Goal: Understand site structure: Understand site structure

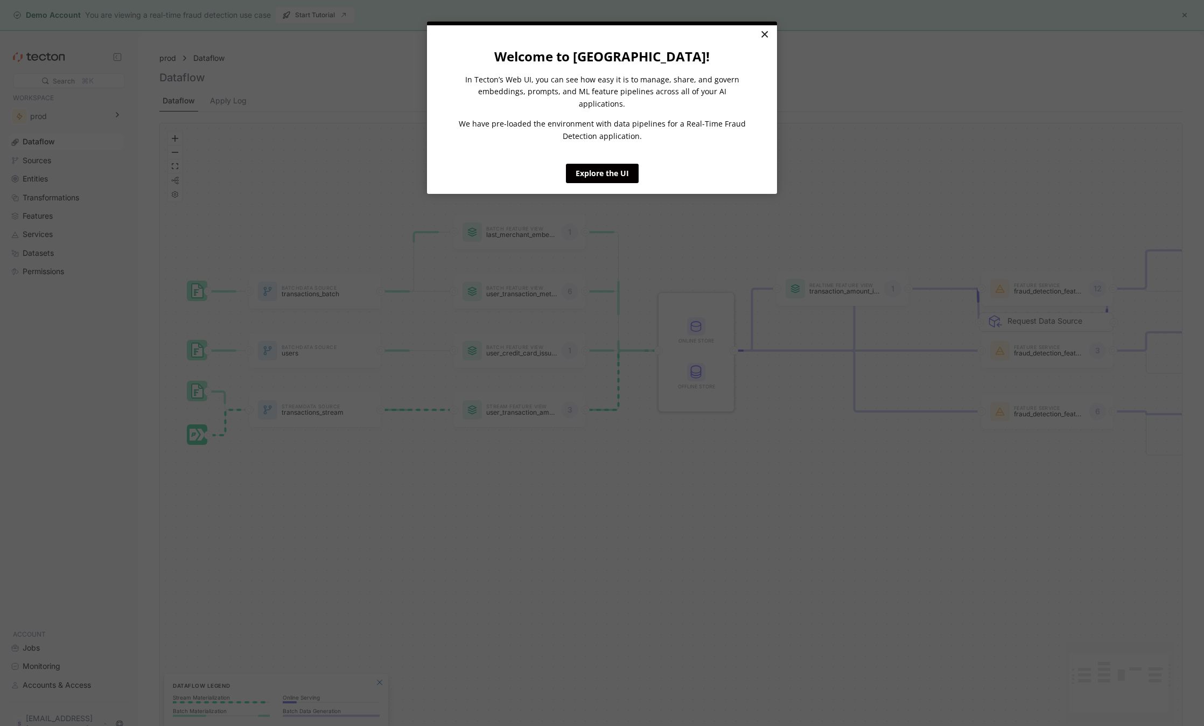
click at [764, 36] on link "×" at bounding box center [764, 34] width 19 height 19
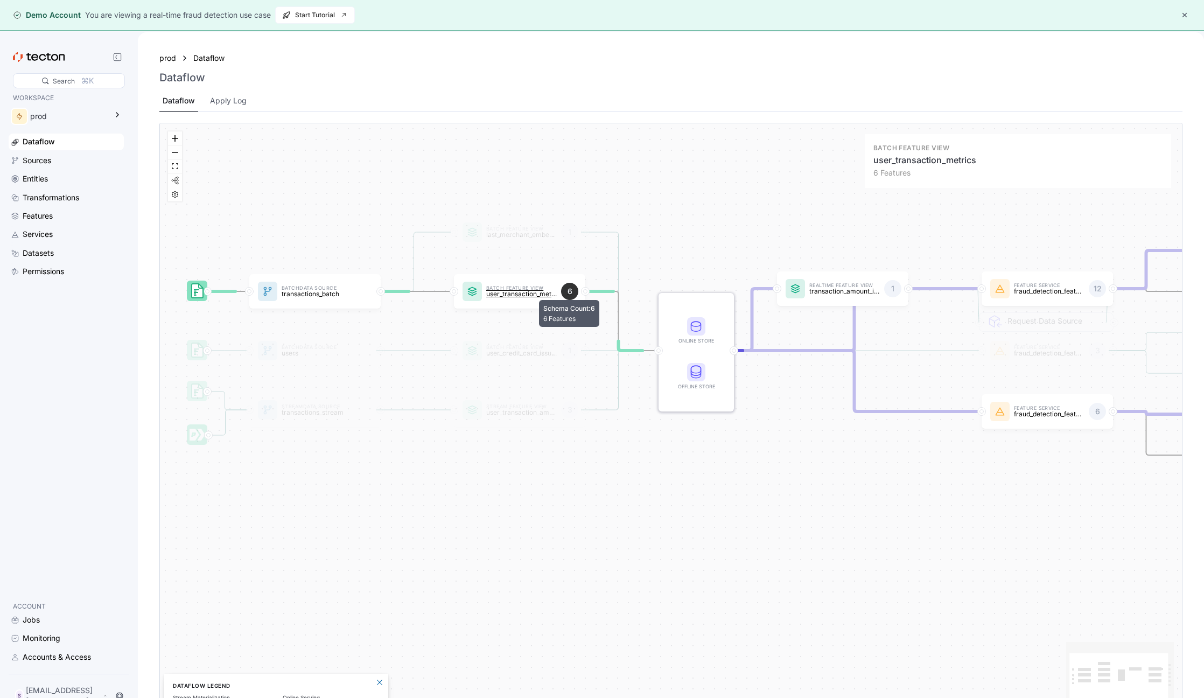
click at [571, 292] on div "6" at bounding box center [569, 291] width 17 height 17
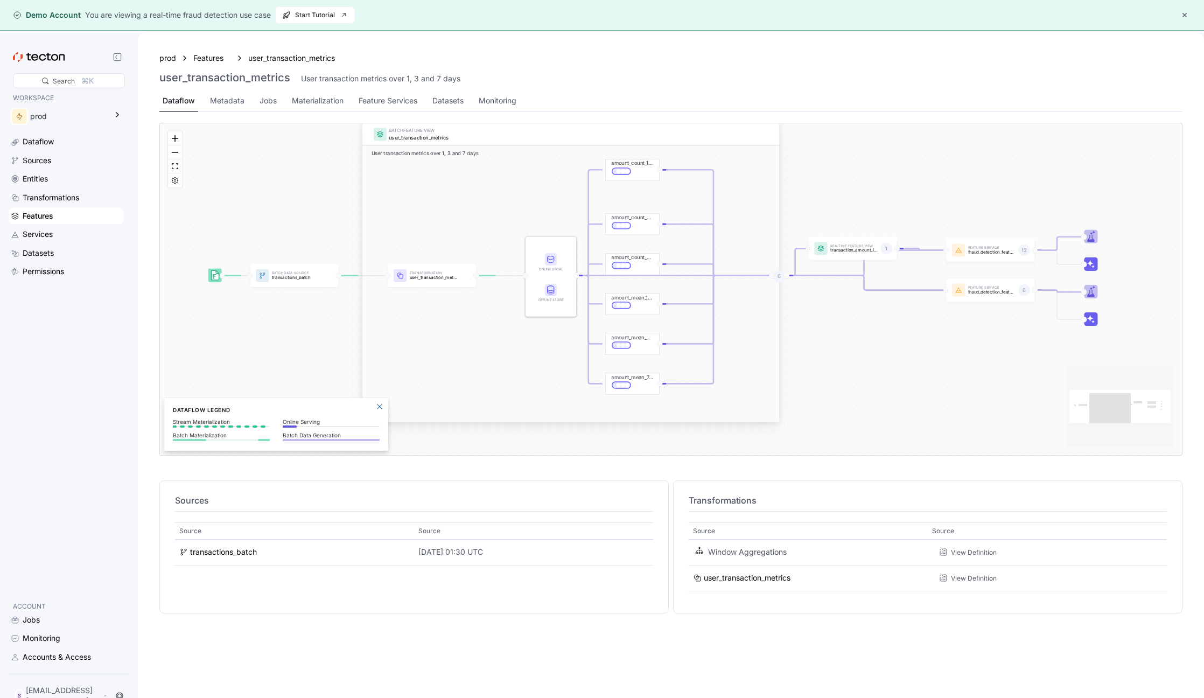
click at [805, 313] on div "BATCH FEATURE VIEW user_transaction_metrics User transaction metrics over 1, 3 …" at bounding box center [671, 289] width 1022 height 332
click at [781, 276] on div "6" at bounding box center [779, 277] width 12 height 12
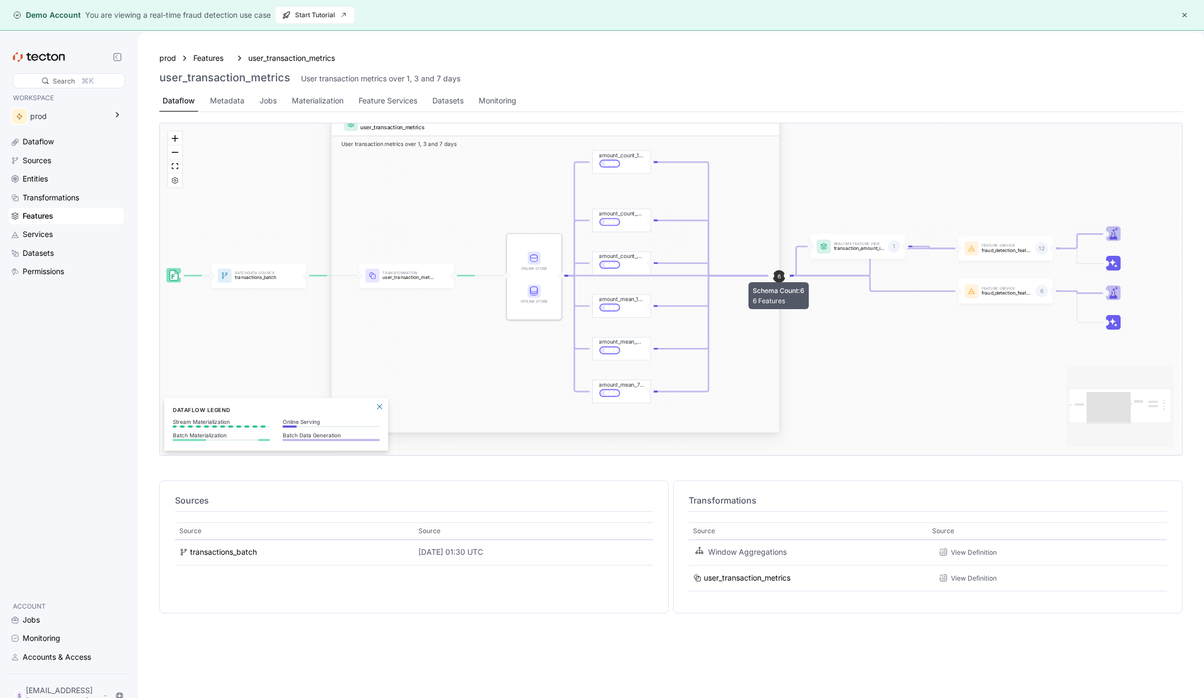
click at [781, 276] on div "6" at bounding box center [779, 276] width 12 height 12
click at [828, 324] on div "BATCH FEATURE VIEW user_transaction_metrics User transaction metrics over 1, 3 …" at bounding box center [671, 289] width 1022 height 332
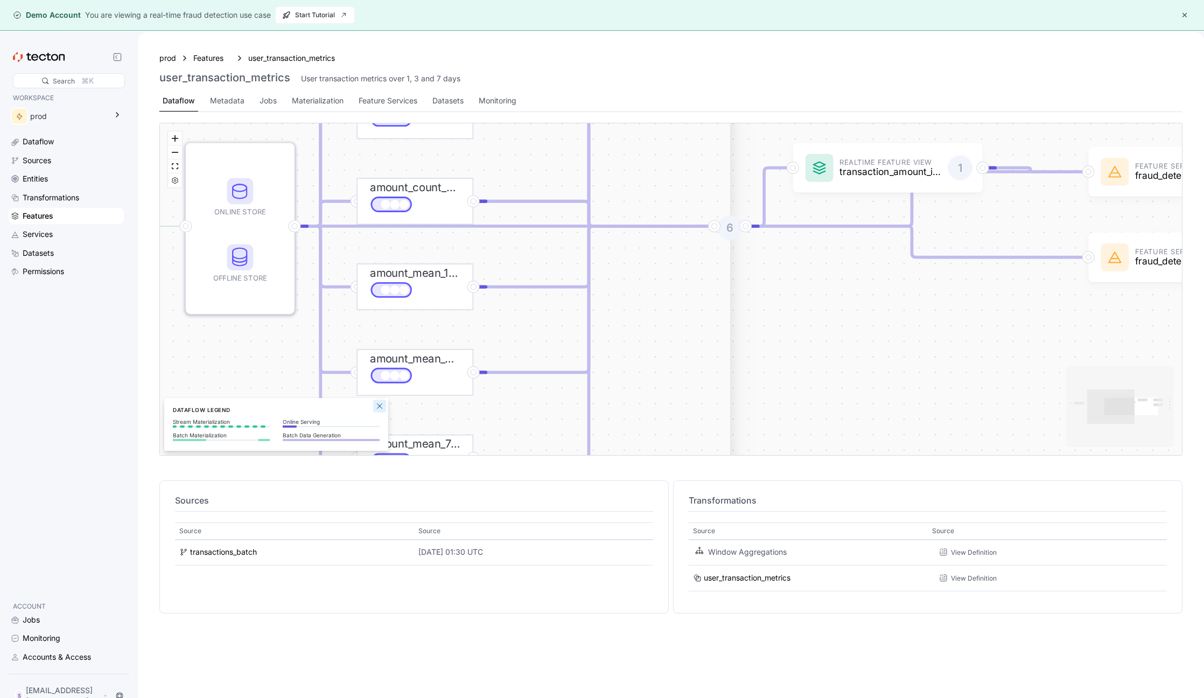
click at [378, 405] on button "Close Legend Panel" at bounding box center [379, 406] width 13 height 13
click at [178, 150] on button "zoom out" at bounding box center [175, 152] width 14 height 14
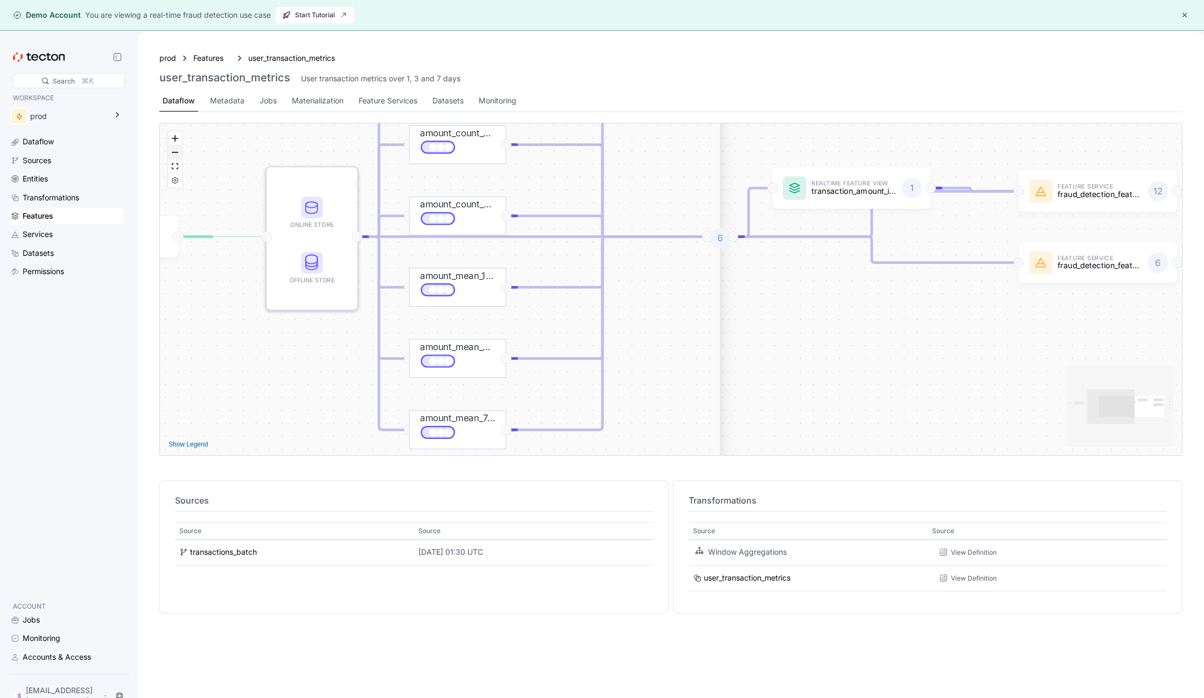
click at [178, 150] on button "zoom out" at bounding box center [175, 152] width 14 height 14
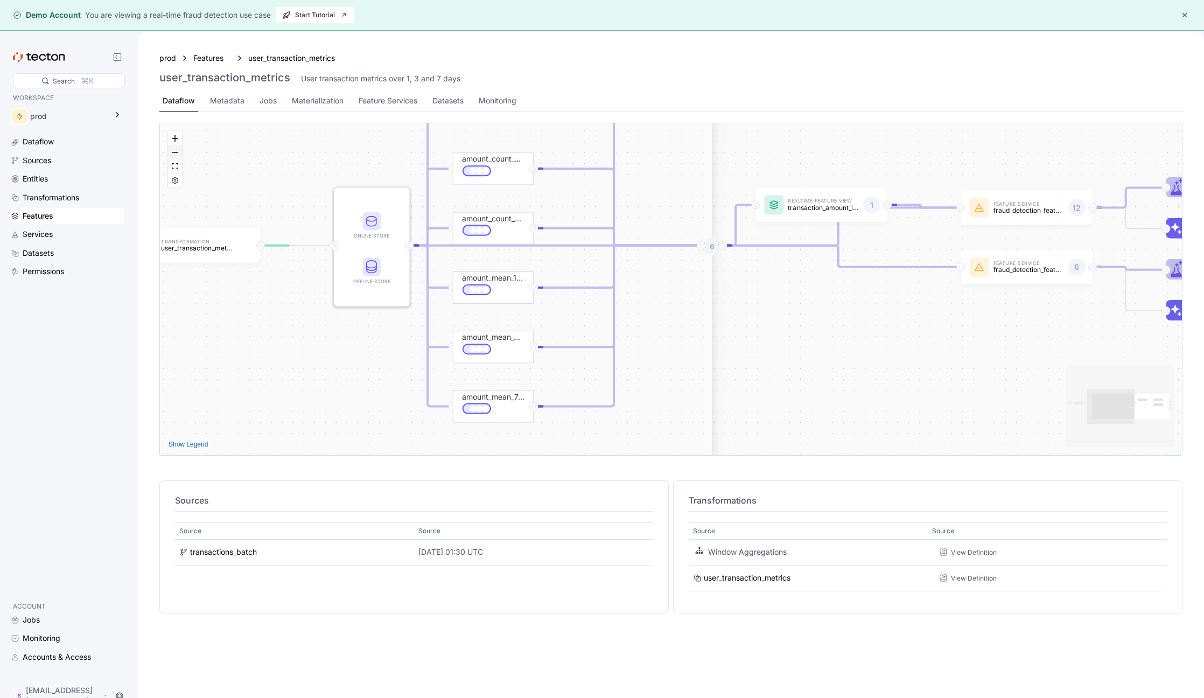
click at [178, 150] on button "zoom out" at bounding box center [175, 152] width 14 height 14
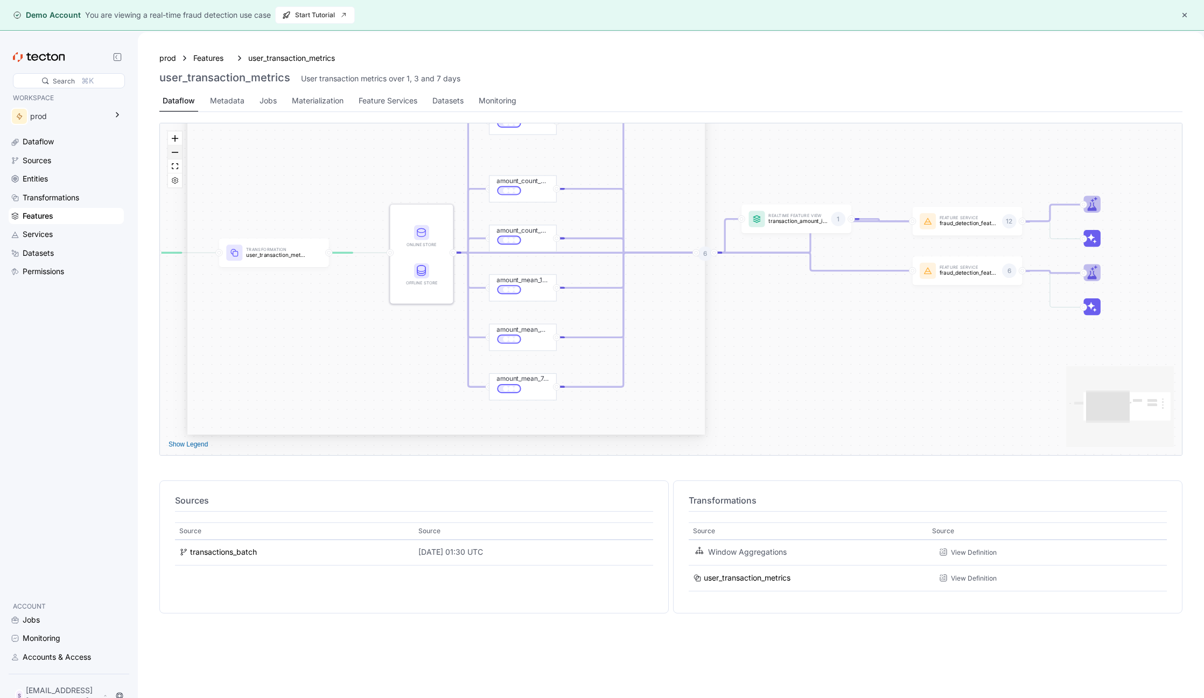
click at [175, 154] on button "zoom out" at bounding box center [175, 152] width 14 height 14
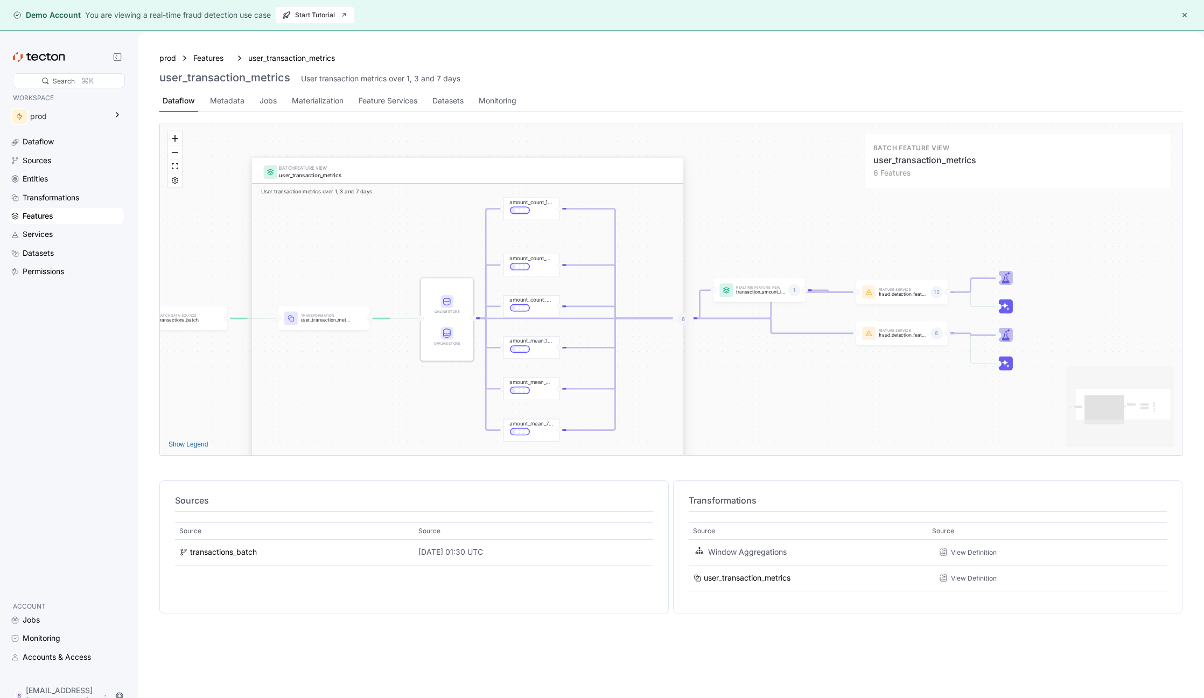
click at [394, 172] on div "user_transaction_metrics" at bounding box center [476, 175] width 395 height 9
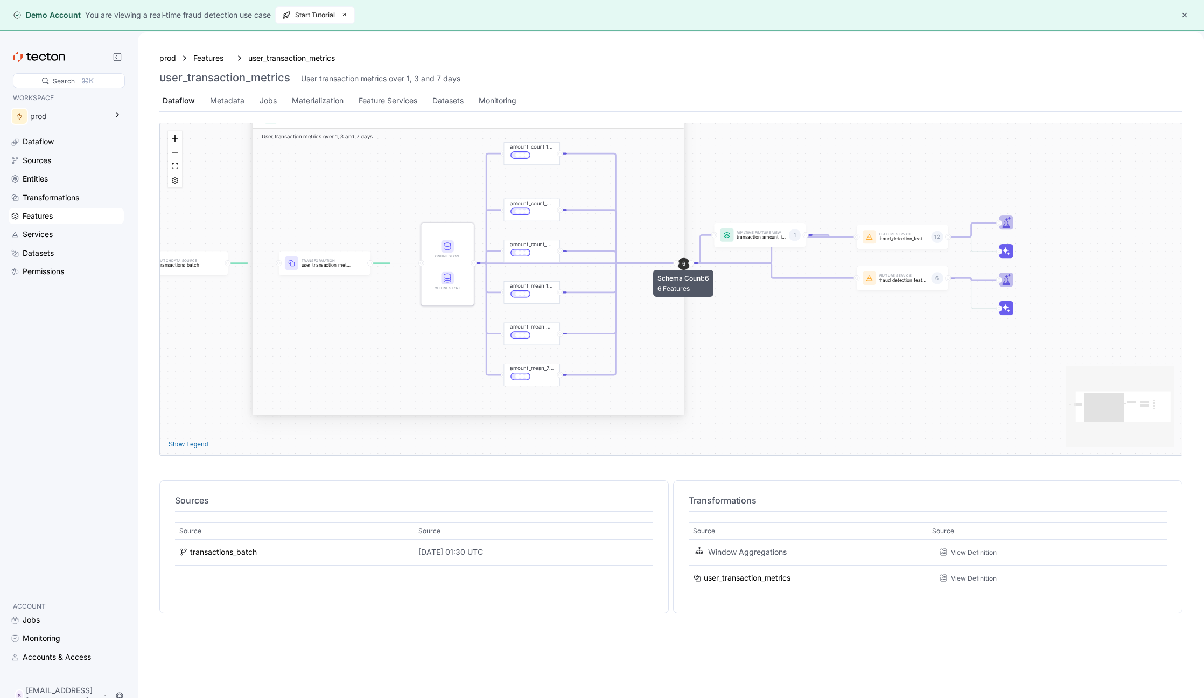
click at [683, 264] on div "6" at bounding box center [684, 264] width 12 height 12
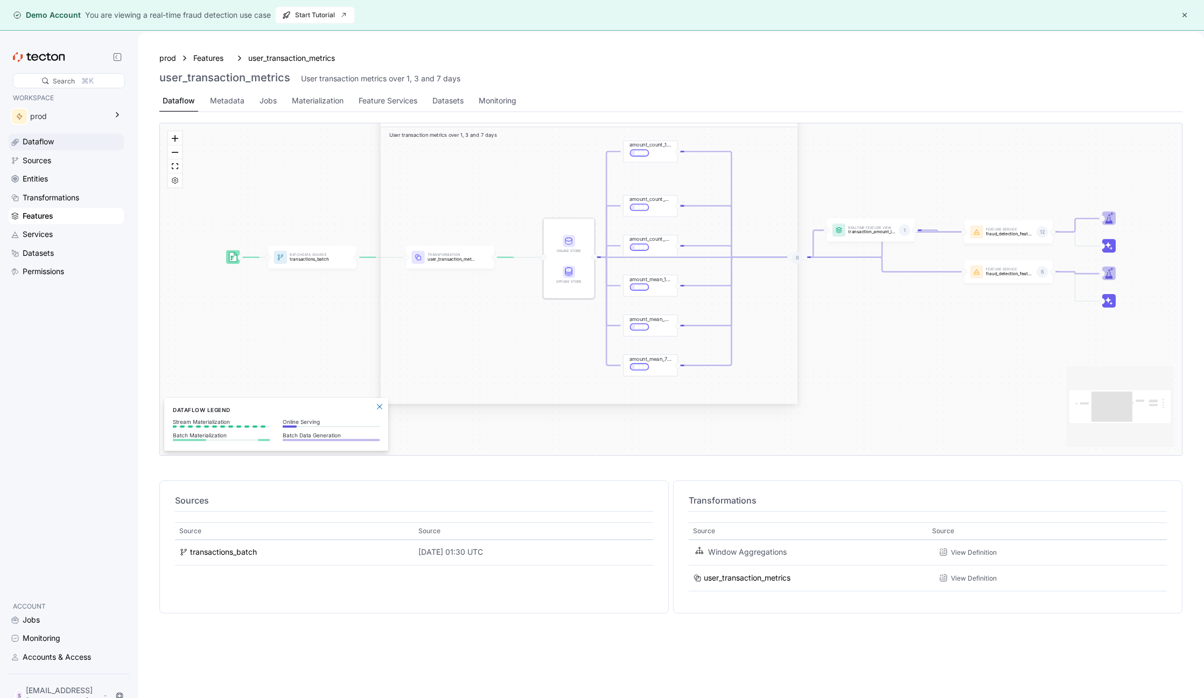
click at [39, 146] on div "Dataflow" at bounding box center [38, 142] width 31 height 12
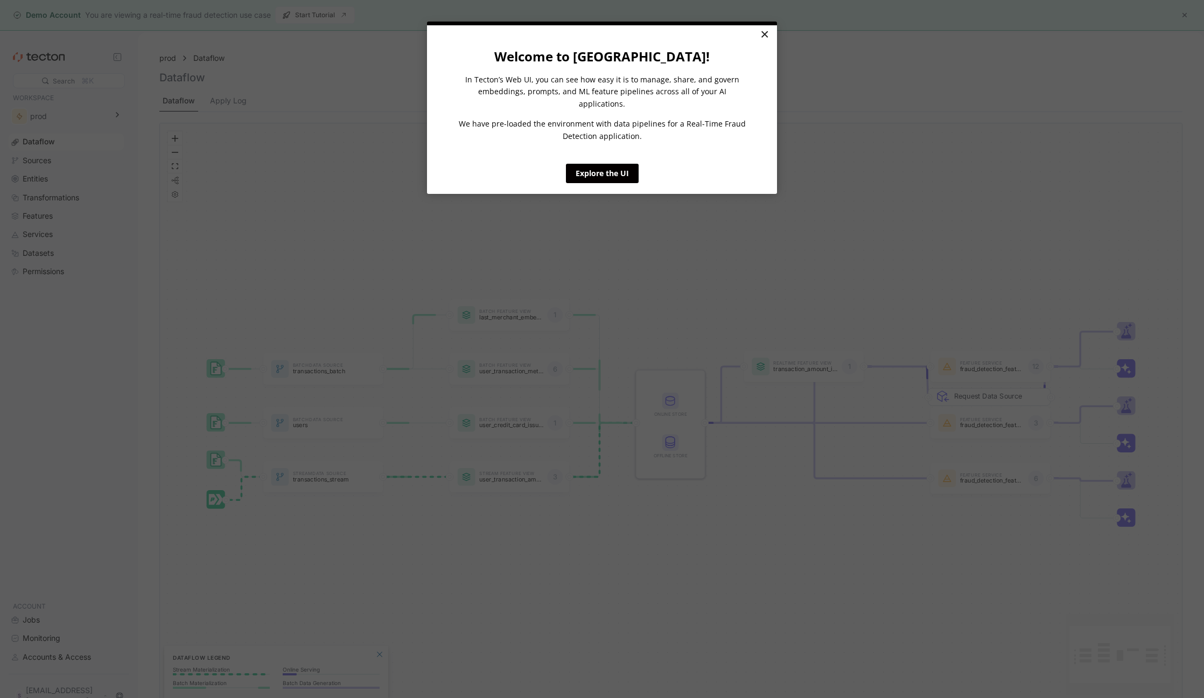
click at [764, 38] on link "×" at bounding box center [764, 34] width 19 height 19
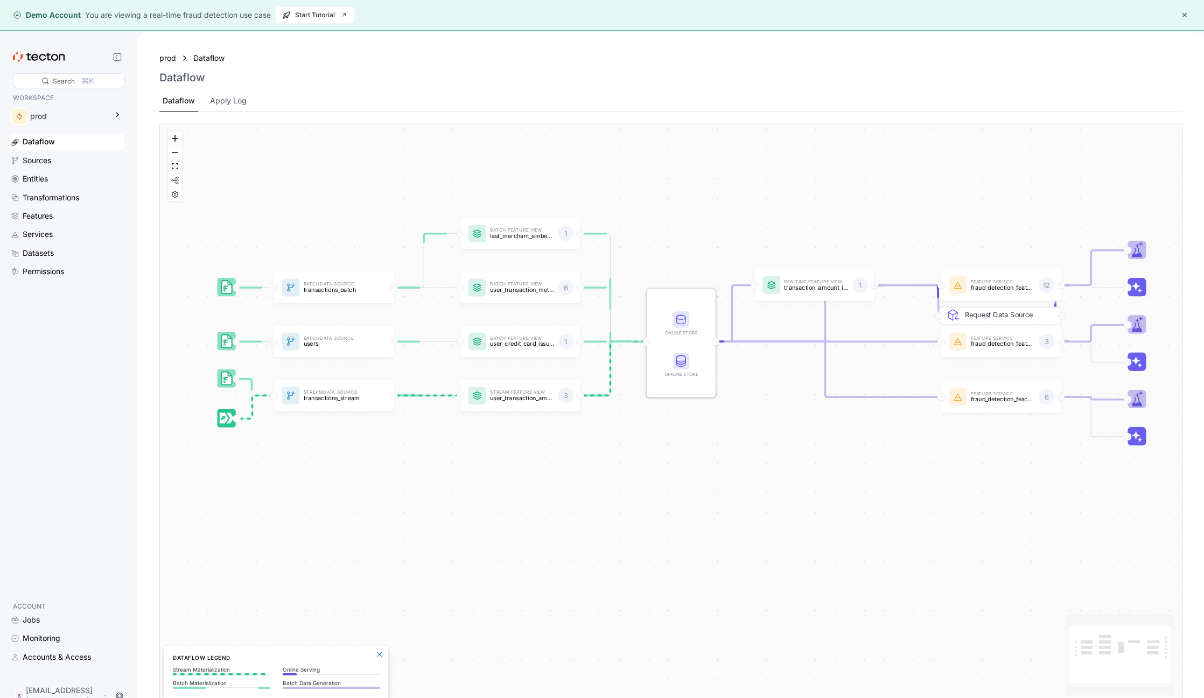
drag, startPoint x: 651, startPoint y: 227, endPoint x: 659, endPoint y: 165, distance: 62.4
click at [664, 155] on div "Batch Data Source transactions_batch Stream Data Source transactions_stream Bat…" at bounding box center [671, 412] width 1022 height 579
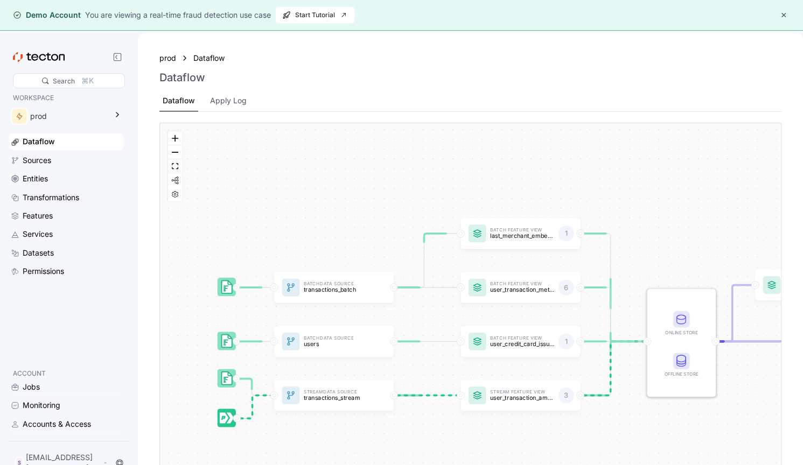
click at [2, 67] on div "Search ⌘K WORKSPACE prod Dataflow Sources Entities Transformations Features Ser…" at bounding box center [69, 264] width 138 height 465
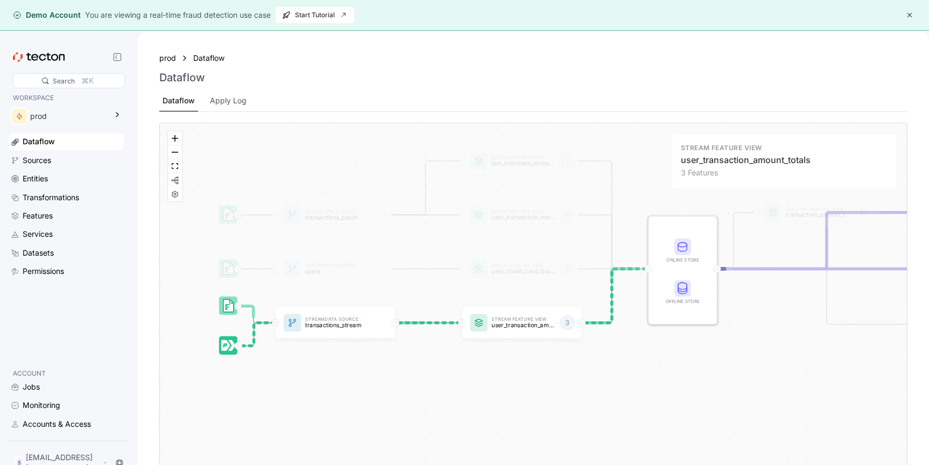
click at [563, 377] on div "Batch Data Source transactions_batch Stream Data Source transactions_stream Bat…" at bounding box center [533, 412] width 747 height 579
click at [568, 324] on div "3" at bounding box center [568, 324] width 16 height 16
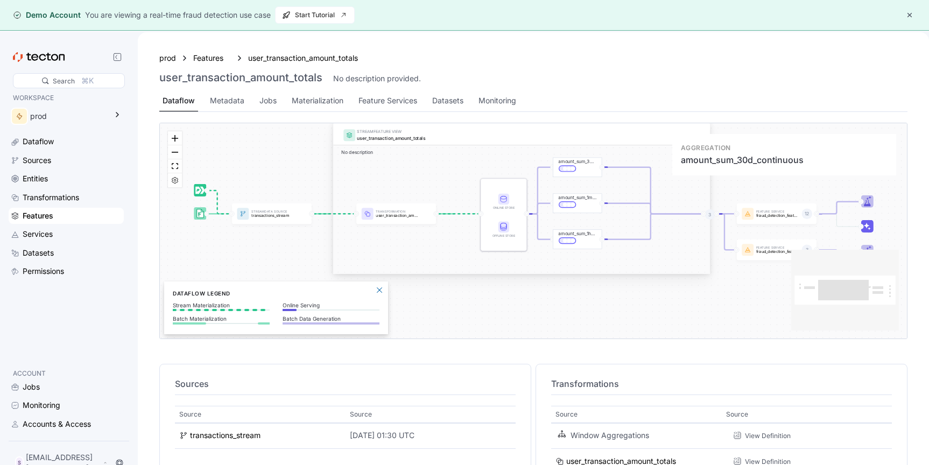
click at [582, 199] on icon at bounding box center [607, 189] width 99 height 49
click at [558, 291] on div "STREAM FEATURE VIEW user_transaction_amount_totals No description" at bounding box center [521, 231] width 377 height 151
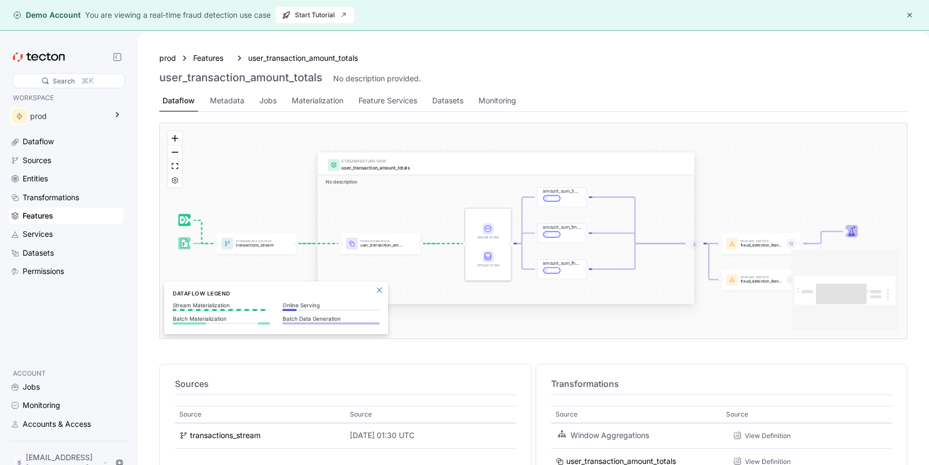
click at [684, 158] on div "STREAM FEATURE VIEW user_transaction_amount_totals No description amount_sum_1h…" at bounding box center [533, 231] width 748 height 216
click at [691, 153] on div "STREAM FEATURE VIEW user_transaction_amount_totals" at bounding box center [506, 164] width 377 height 23
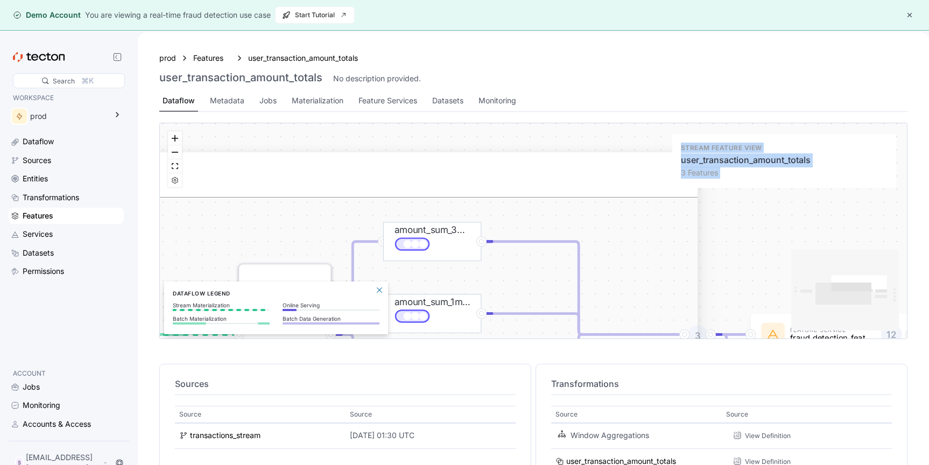
click at [485, 161] on div "STREAM FEATURE VIEW user_transaction_amount_totals" at bounding box center [321, 175] width 754 height 45
click at [485, 161] on div "STREAM FEATURE VIEW user_transaction_amount_totals" at bounding box center [318, 175] width 765 height 46
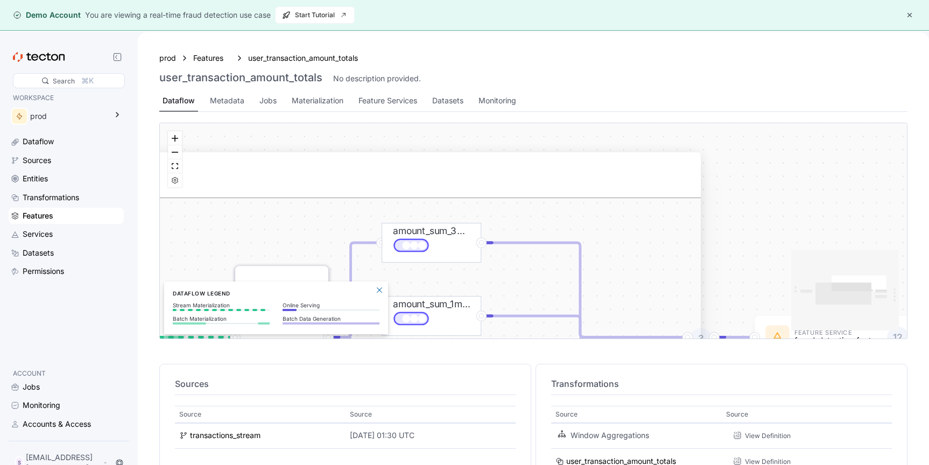
click at [732, 159] on div "STREAM FEATURE VIEW user_transaction_amount_totals No description amount_sum_1h…" at bounding box center [533, 230] width 747 height 215
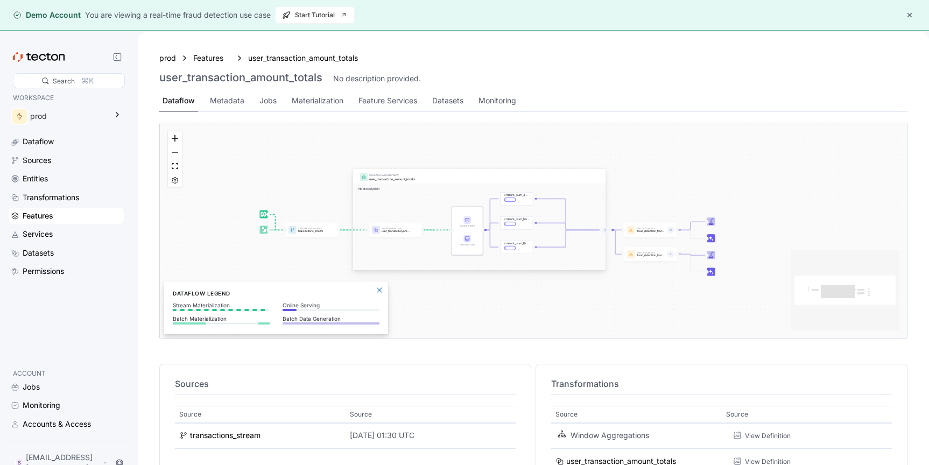
drag, startPoint x: 523, startPoint y: 179, endPoint x: 504, endPoint y: 153, distance: 32.0
click at [504, 153] on div "STREAM FEATURE VIEW user_transaction_amount_totals No description amount_sum_1h…" at bounding box center [533, 230] width 747 height 215
click at [381, 288] on button "Close Legend Panel" at bounding box center [379, 289] width 13 height 13
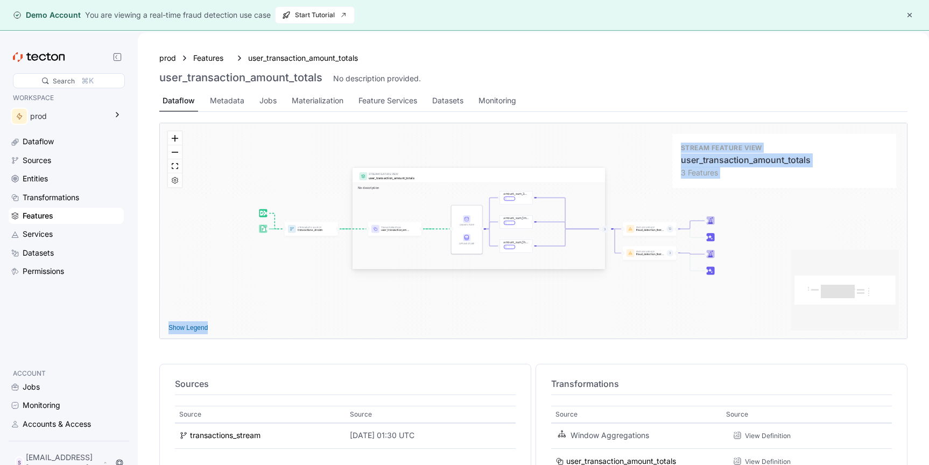
click at [446, 172] on div "STREAM FEATURE VIEW" at bounding box center [485, 174] width 232 height 4
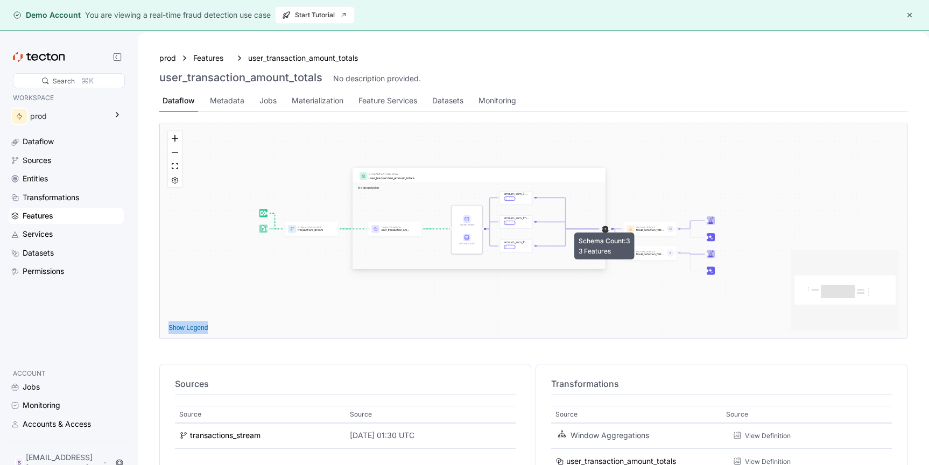
click at [605, 229] on div "3" at bounding box center [605, 229] width 7 height 7
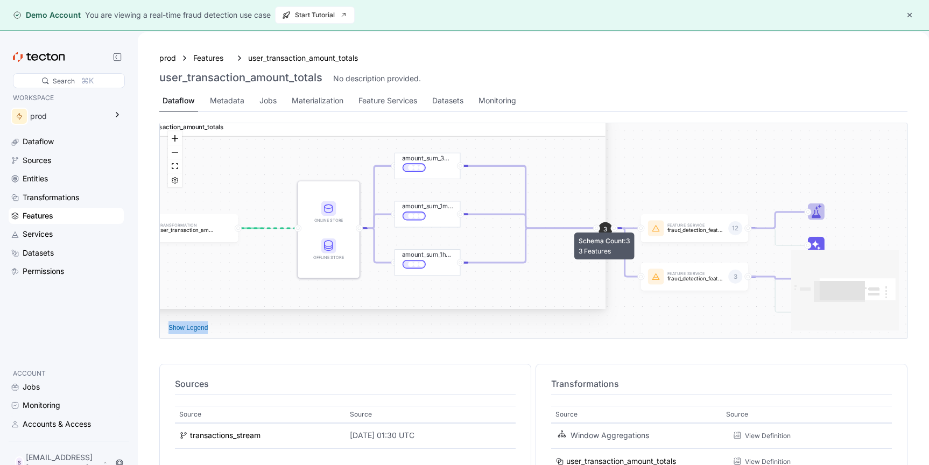
click at [605, 230] on div "3" at bounding box center [606, 229] width 14 height 14
click at [596, 228] on circle at bounding box center [597, 228] width 3 height 3
click at [615, 229] on rect at bounding box center [614, 228] width 6 height 6
click at [604, 229] on div "3" at bounding box center [606, 229] width 14 height 14
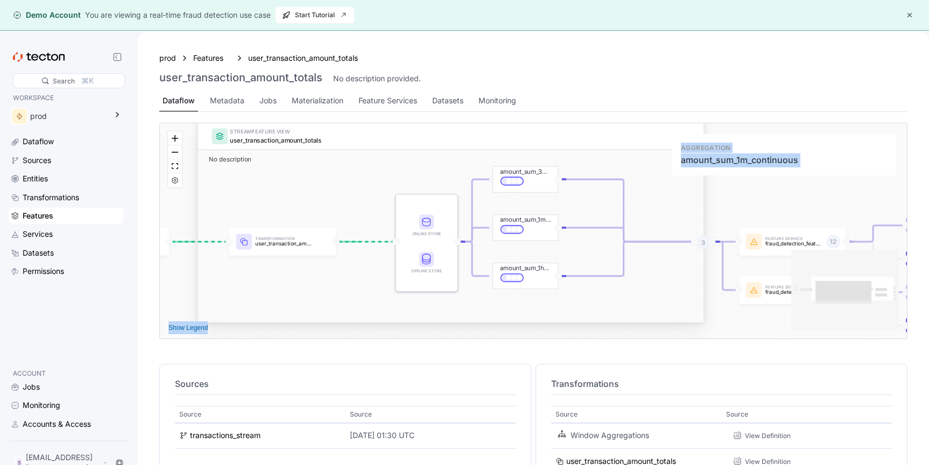
drag, startPoint x: 477, startPoint y: 270, endPoint x: 561, endPoint y: 283, distance: 84.5
click at [561, 283] on icon at bounding box center [566, 258] width 132 height 66
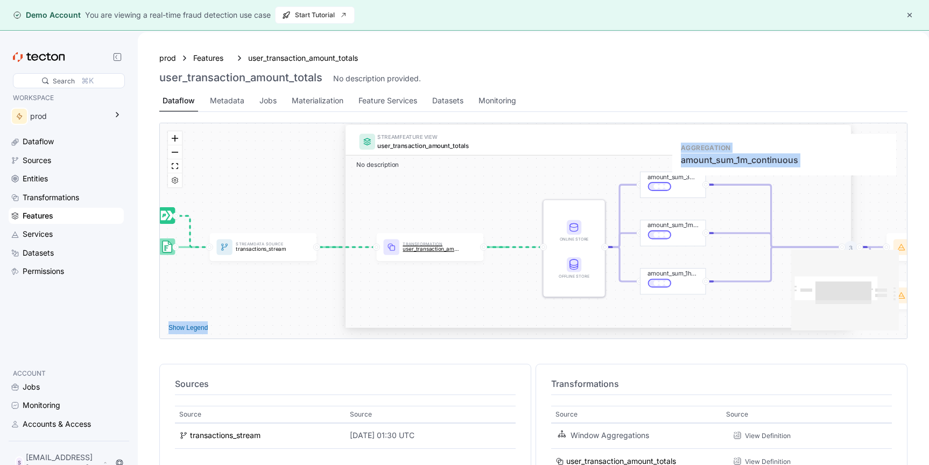
drag, startPoint x: 627, startPoint y: 282, endPoint x: 471, endPoint y: 254, distance: 158.7
click at [770, 283] on icon at bounding box center [714, 263] width 132 height 66
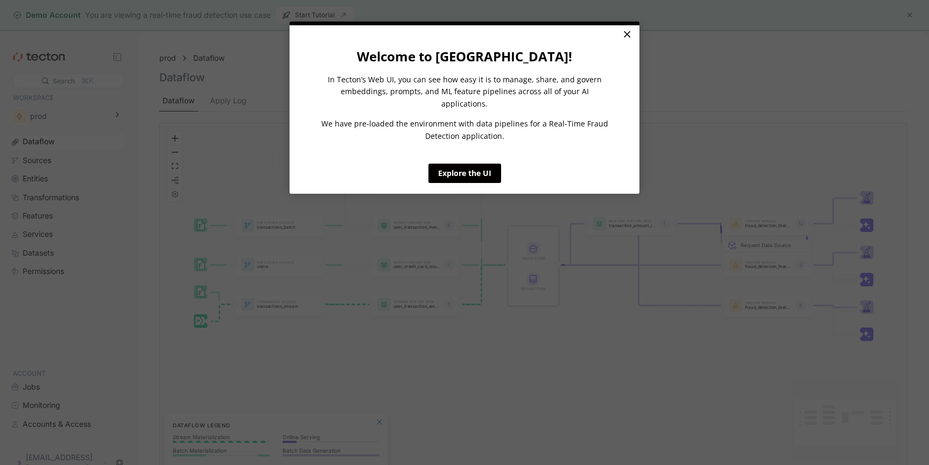
click at [626, 33] on link "×" at bounding box center [627, 34] width 19 height 19
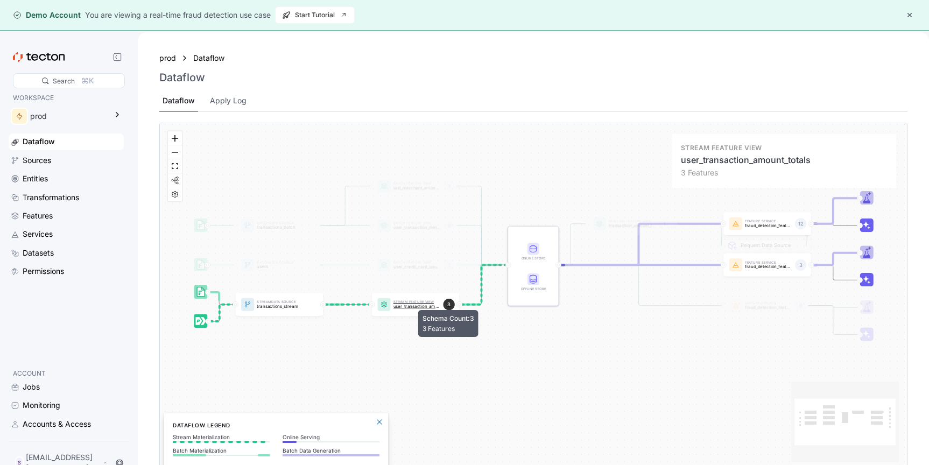
click at [449, 305] on div "3" at bounding box center [448, 304] width 11 height 11
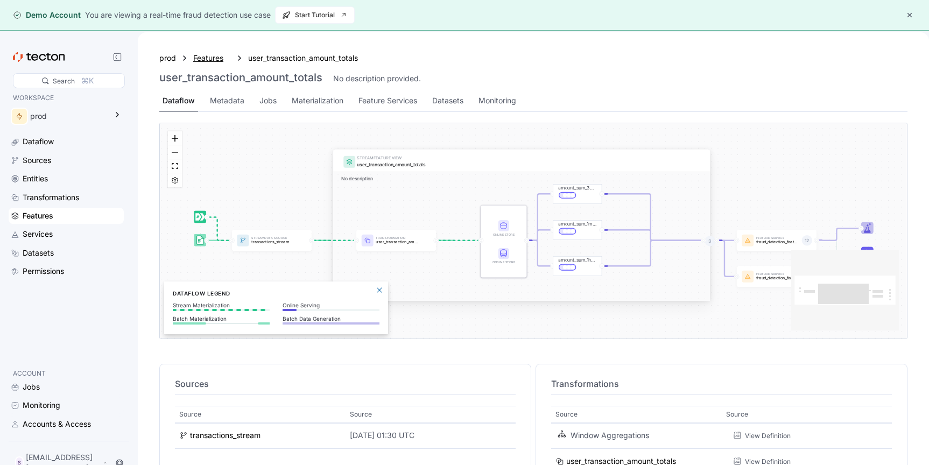
click at [212, 59] on div "Features" at bounding box center [212, 58] width 38 height 12
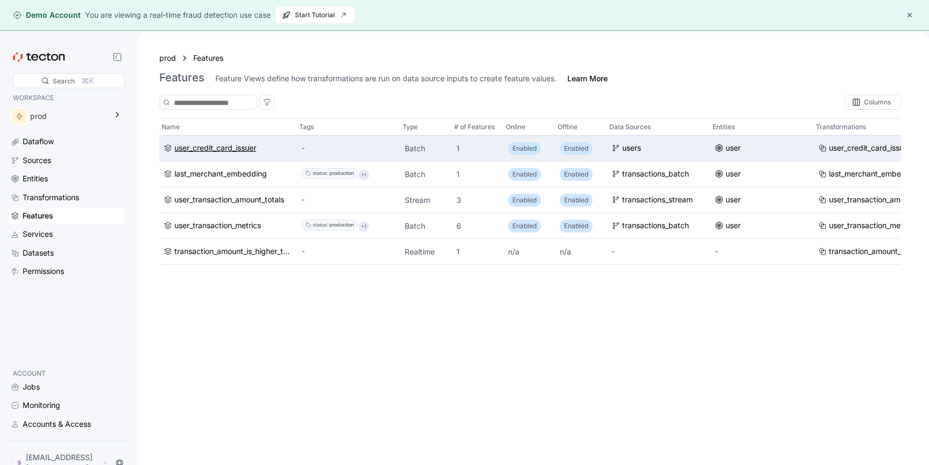
click at [230, 148] on div "user_credit_card_issuer" at bounding box center [215, 149] width 82 height 12
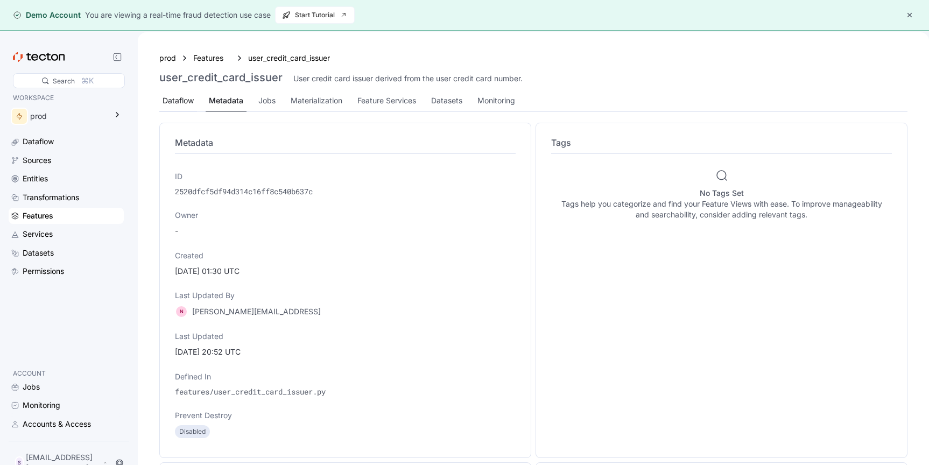
click at [195, 101] on div "Dataflow" at bounding box center [178, 100] width 38 height 21
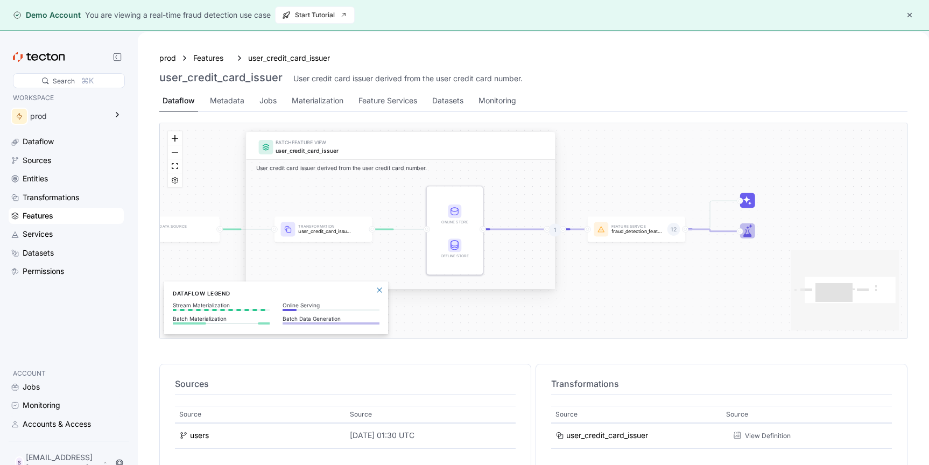
drag, startPoint x: 597, startPoint y: 303, endPoint x: 479, endPoint y: 322, distance: 120.0
click at [479, 322] on div "BATCH FEATURE VIEW user_credit_card_issuer User credit card issuer derived from…" at bounding box center [400, 250] width 309 height 157
click at [749, 199] on icon at bounding box center [747, 200] width 6 height 6
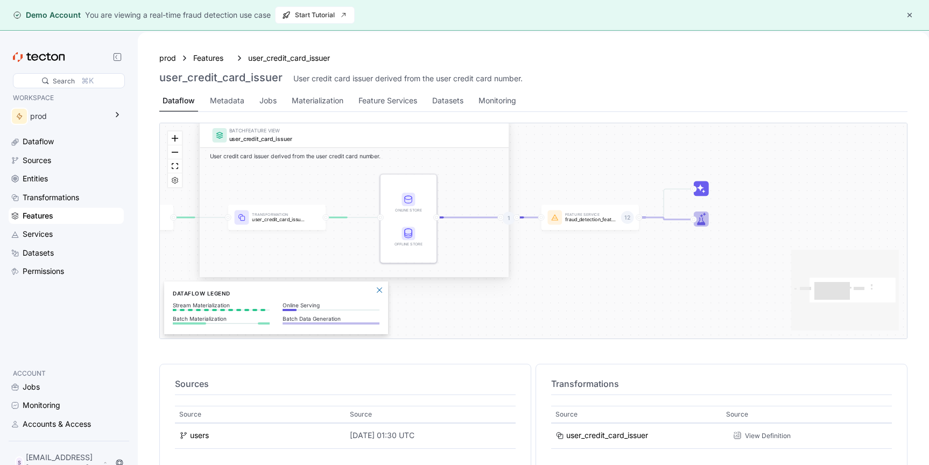
drag, startPoint x: 695, startPoint y: 275, endPoint x: 662, endPoint y: 260, distance: 36.4
click at [658, 262] on div "BATCH FEATURE VIEW user_credit_card_issuer User credit card issuer derived from…" at bounding box center [533, 230] width 747 height 215
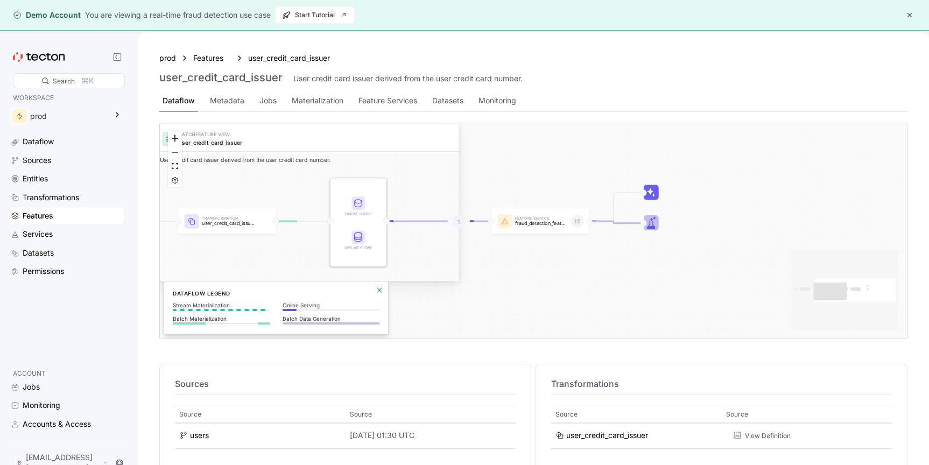
drag, startPoint x: 622, startPoint y: 269, endPoint x: 562, endPoint y: 272, distance: 59.9
click at [563, 274] on div "BATCH FEATURE VIEW user_credit_card_issuer User credit card issuer derived from…" at bounding box center [533, 230] width 747 height 215
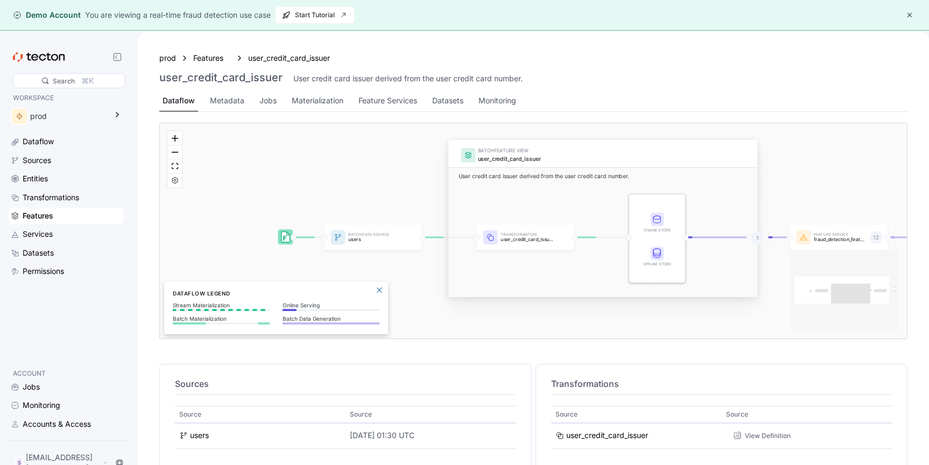
drag, startPoint x: 516, startPoint y: 253, endPoint x: 805, endPoint y: 267, distance: 289.5
click at [815, 269] on div "BATCH FEATURE VIEW user_credit_card_issuer User credit card issuer derived from…" at bounding box center [533, 230] width 747 height 215
click at [41, 218] on div "Features" at bounding box center [38, 216] width 31 height 12
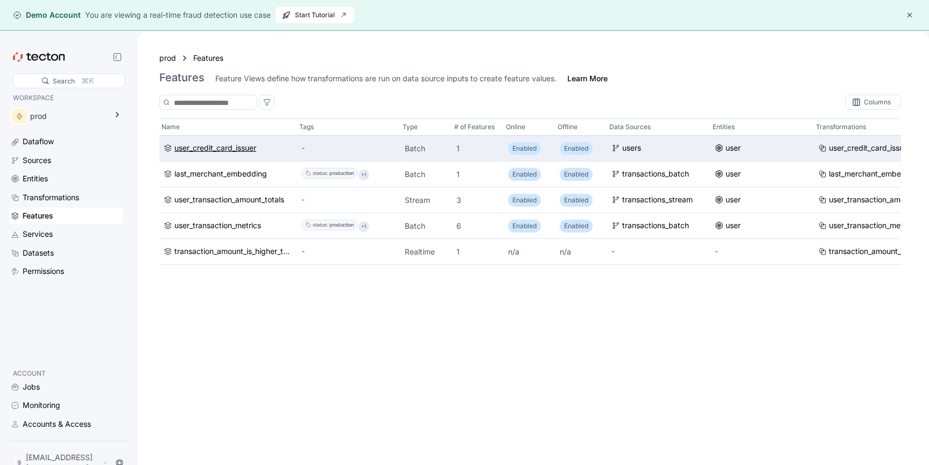
click at [211, 150] on div "user_credit_card_issuer" at bounding box center [215, 149] width 82 height 12
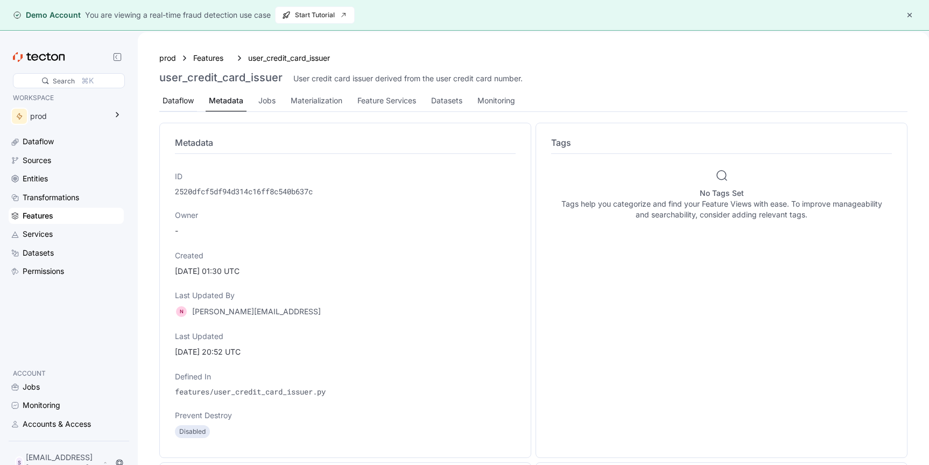
click at [183, 103] on div "Dataflow" at bounding box center [178, 101] width 31 height 12
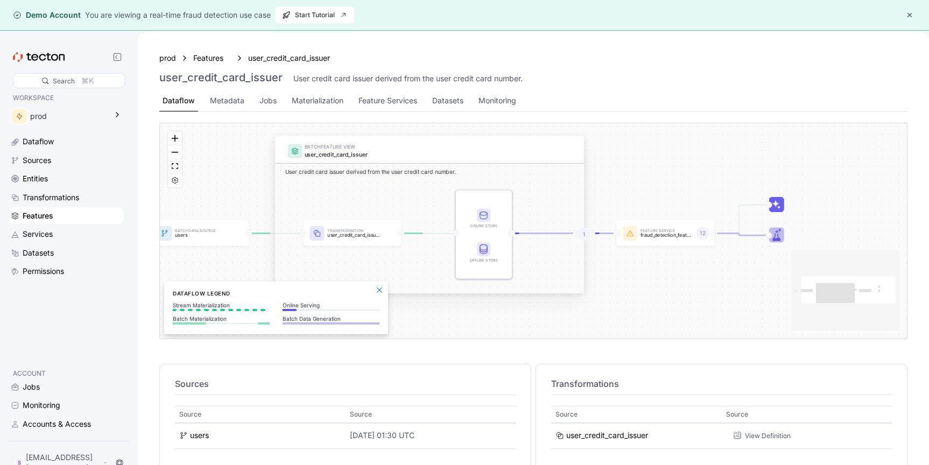
drag, startPoint x: 801, startPoint y: 195, endPoint x: 714, endPoint y: 193, distance: 86.7
click at [714, 193] on div "BATCH FEATURE VIEW user_credit_card_issuer User credit card issuer derived from…" at bounding box center [533, 230] width 747 height 215
click at [48, 142] on div "Dataflow" at bounding box center [38, 142] width 31 height 12
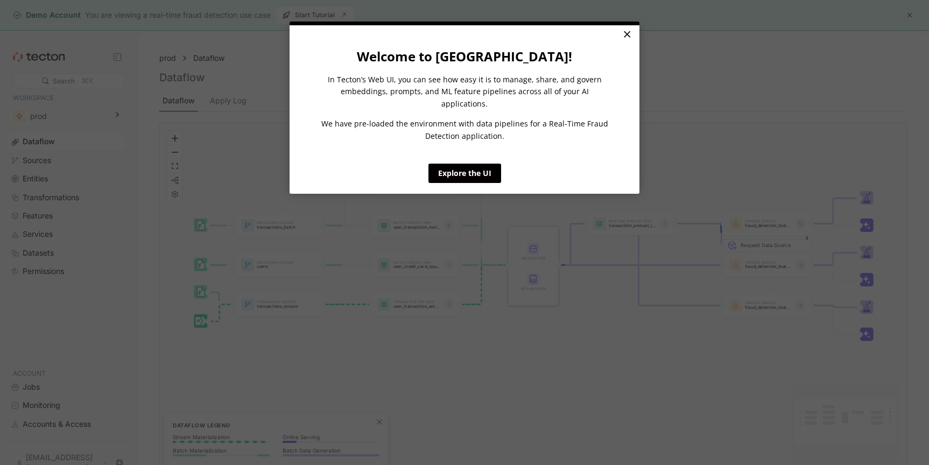
click at [631, 36] on link "×" at bounding box center [627, 34] width 19 height 19
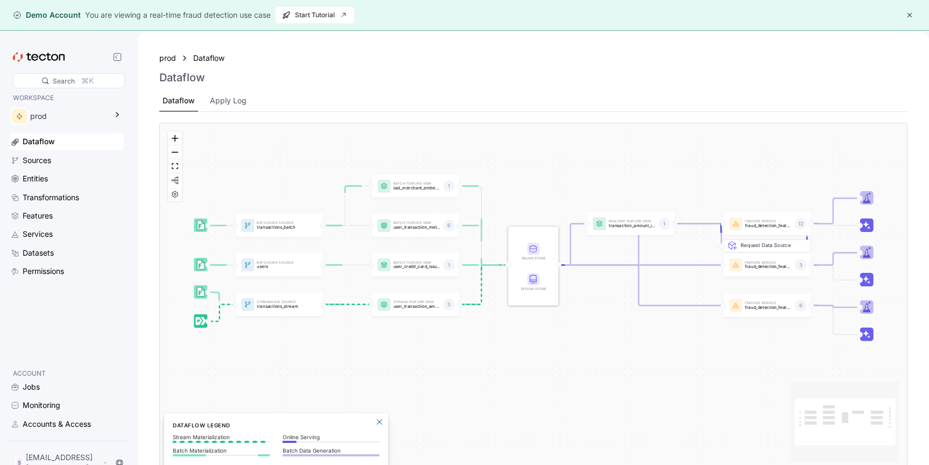
click at [543, 359] on div "Batch Data Source transactions_batch Stream Data Source transactions_stream Bat…" at bounding box center [533, 296] width 747 height 347
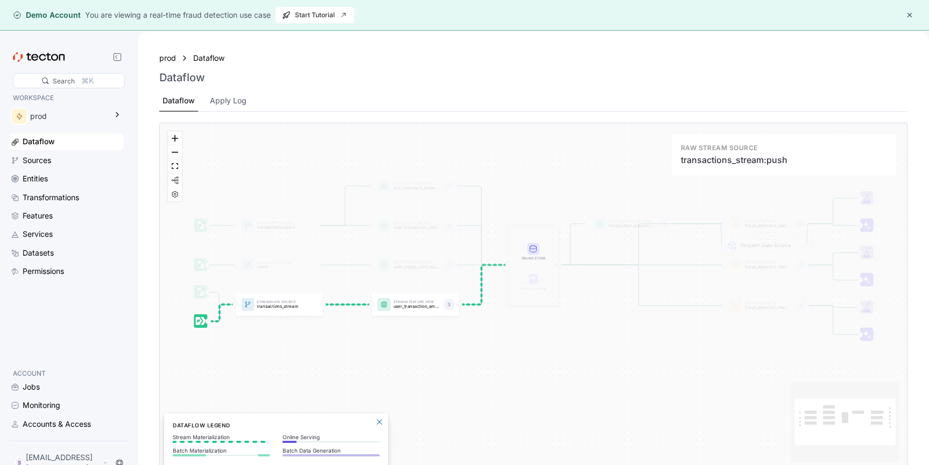
click at [198, 323] on icon at bounding box center [198, 321] width 6 height 8
click at [201, 288] on icon at bounding box center [201, 292] width 8 height 9
click at [200, 265] on icon at bounding box center [200, 266] width 3 height 4
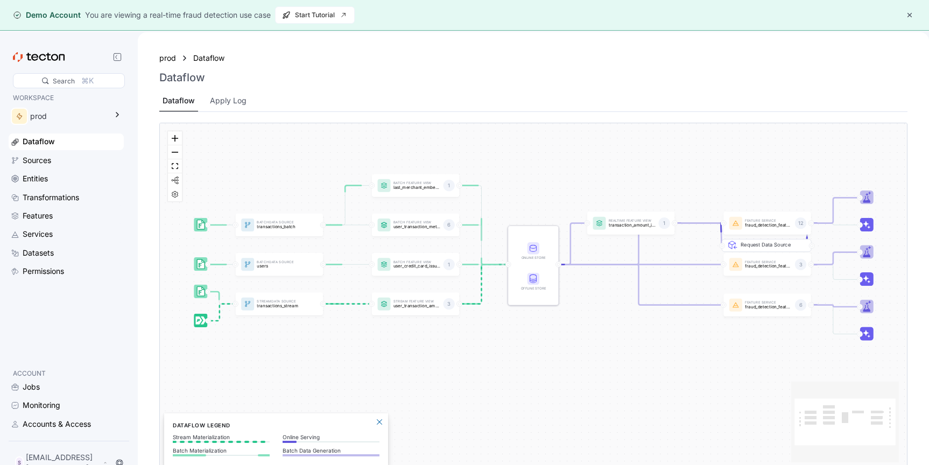
click at [198, 234] on div "Batch Data Source transactions_batch Stream Data Source transactions_stream Bat…" at bounding box center [533, 296] width 747 height 347
click at [240, 105] on div "Apply Log" at bounding box center [228, 101] width 37 height 12
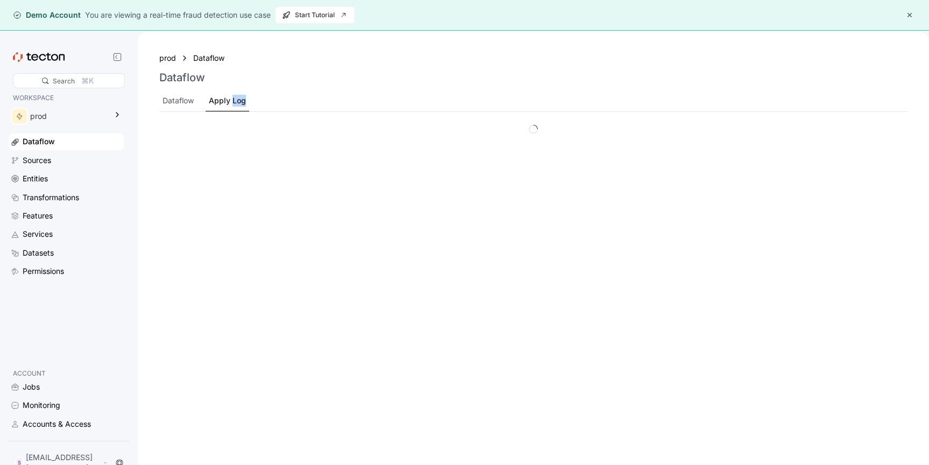
click at [240, 105] on div "Apply Log" at bounding box center [227, 101] width 37 height 12
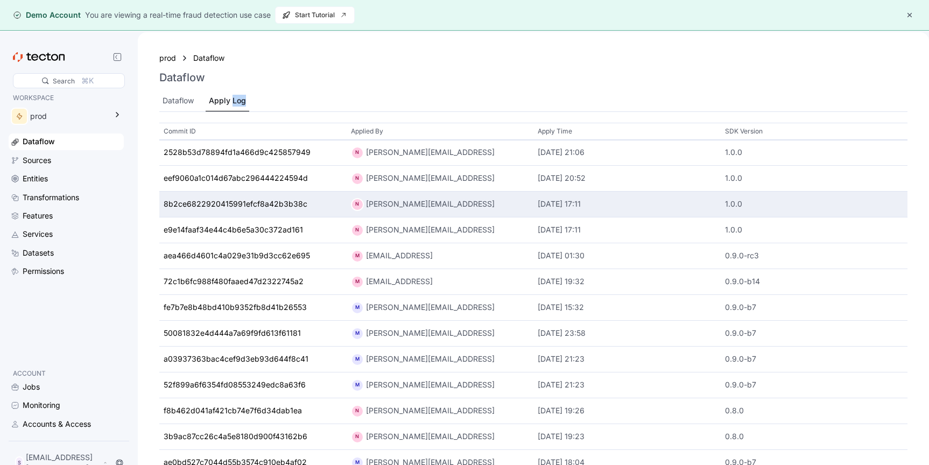
click at [242, 195] on div "8b2ce6822920415991efcf8a42b3b38c" at bounding box center [252, 205] width 187 height 26
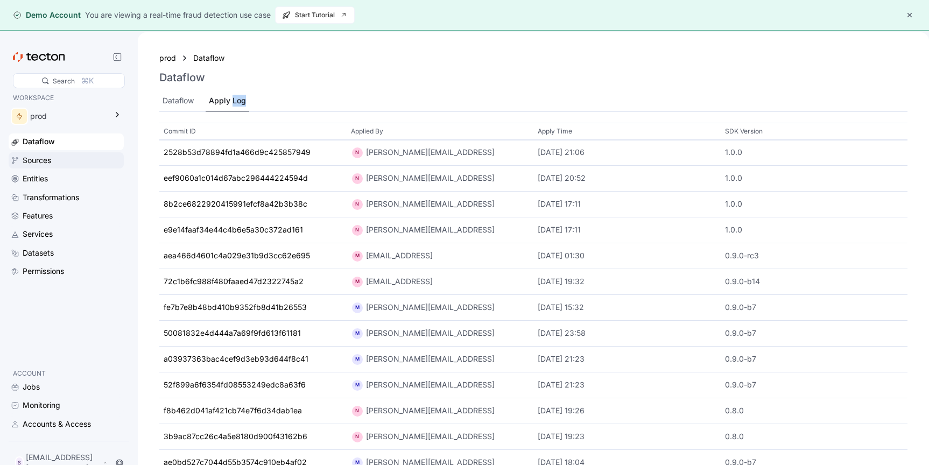
click at [47, 158] on div "Sources" at bounding box center [37, 161] width 29 height 12
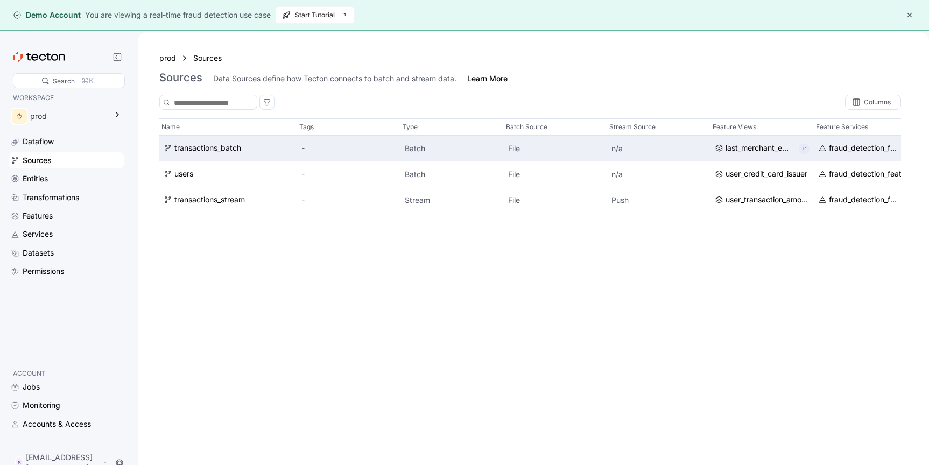
click at [181, 156] on div "transactions_batch" at bounding box center [228, 149] width 138 height 26
click at [191, 149] on div "transactions_batch" at bounding box center [207, 149] width 67 height 12
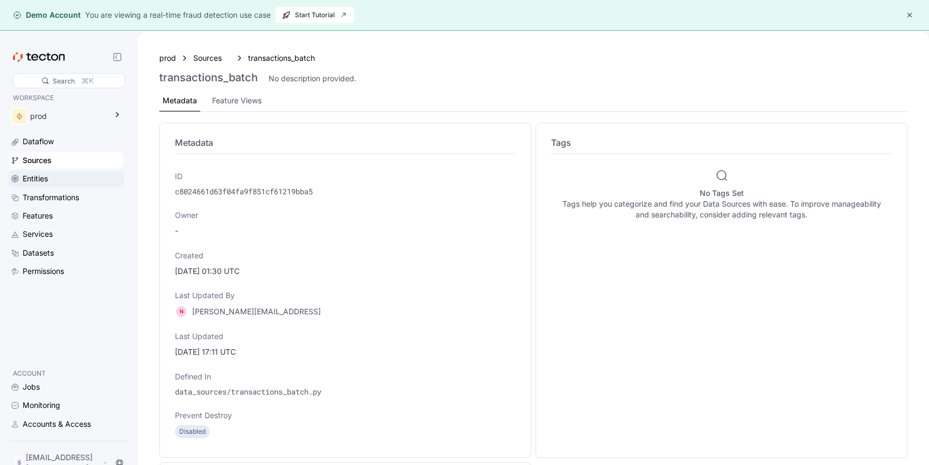
click at [38, 179] on div "Entities" at bounding box center [35, 179] width 25 height 12
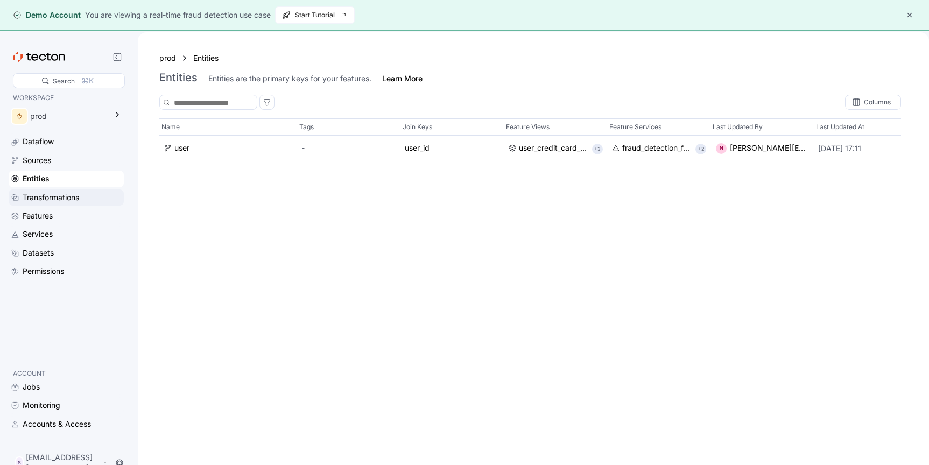
click at [38, 198] on div "Transformations" at bounding box center [51, 198] width 57 height 12
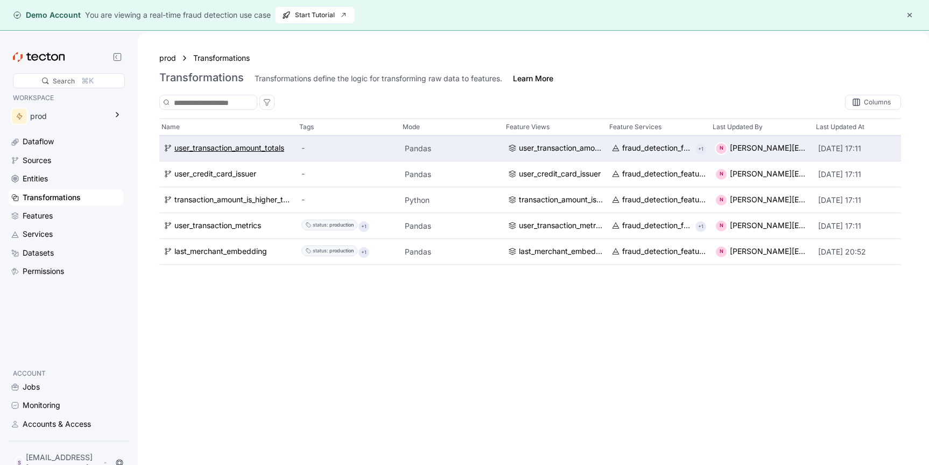
click at [239, 152] on div "user_transaction_amount_totals" at bounding box center [229, 149] width 110 height 12
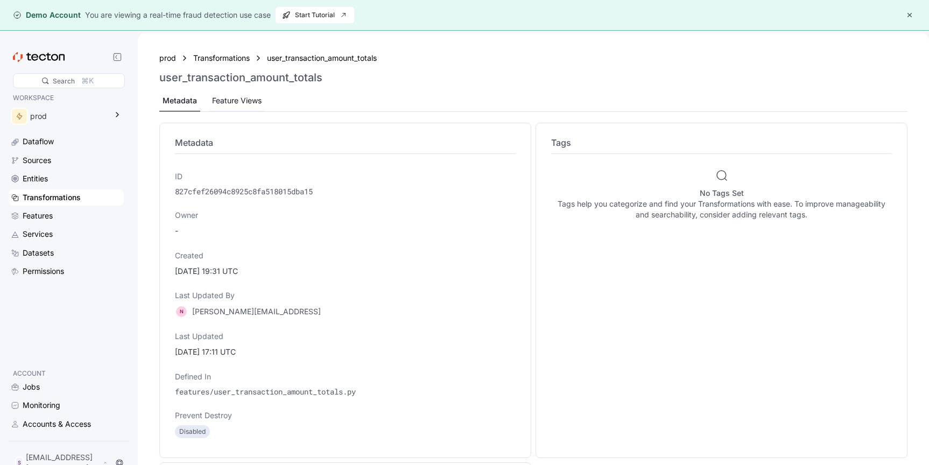
click at [234, 101] on div "Feature Views" at bounding box center [237, 101] width 50 height 12
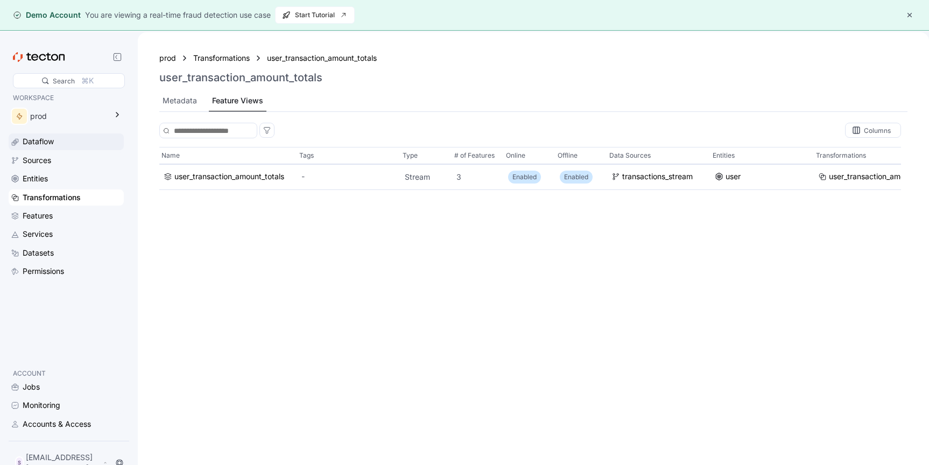
click at [46, 143] on div "Dataflow" at bounding box center [38, 142] width 31 height 12
